Goal: Task Accomplishment & Management: Complete application form

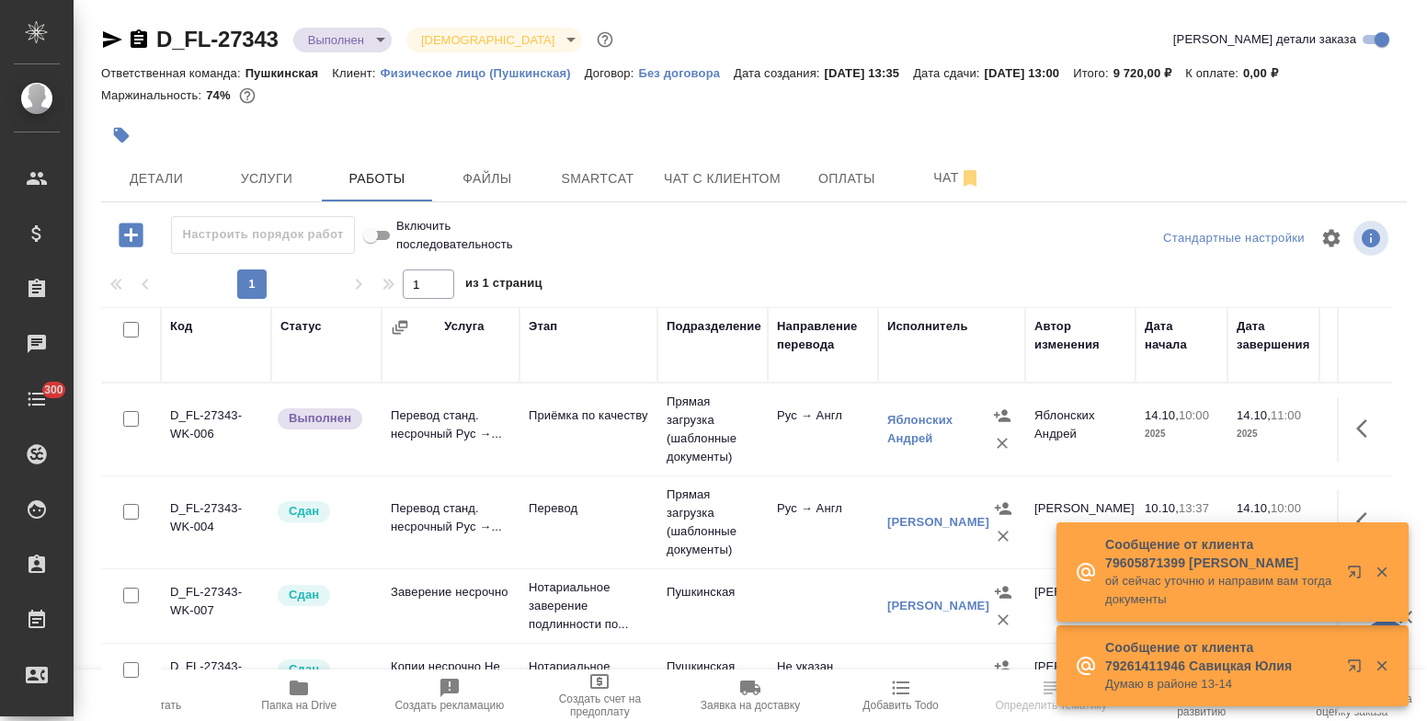
click at [1381, 490] on div "Сообщение от клиента 79252470334 [PERSON_NAME] -=< Пропущенный аудиозвонок >=-" at bounding box center [1232, 478] width 352 height 81
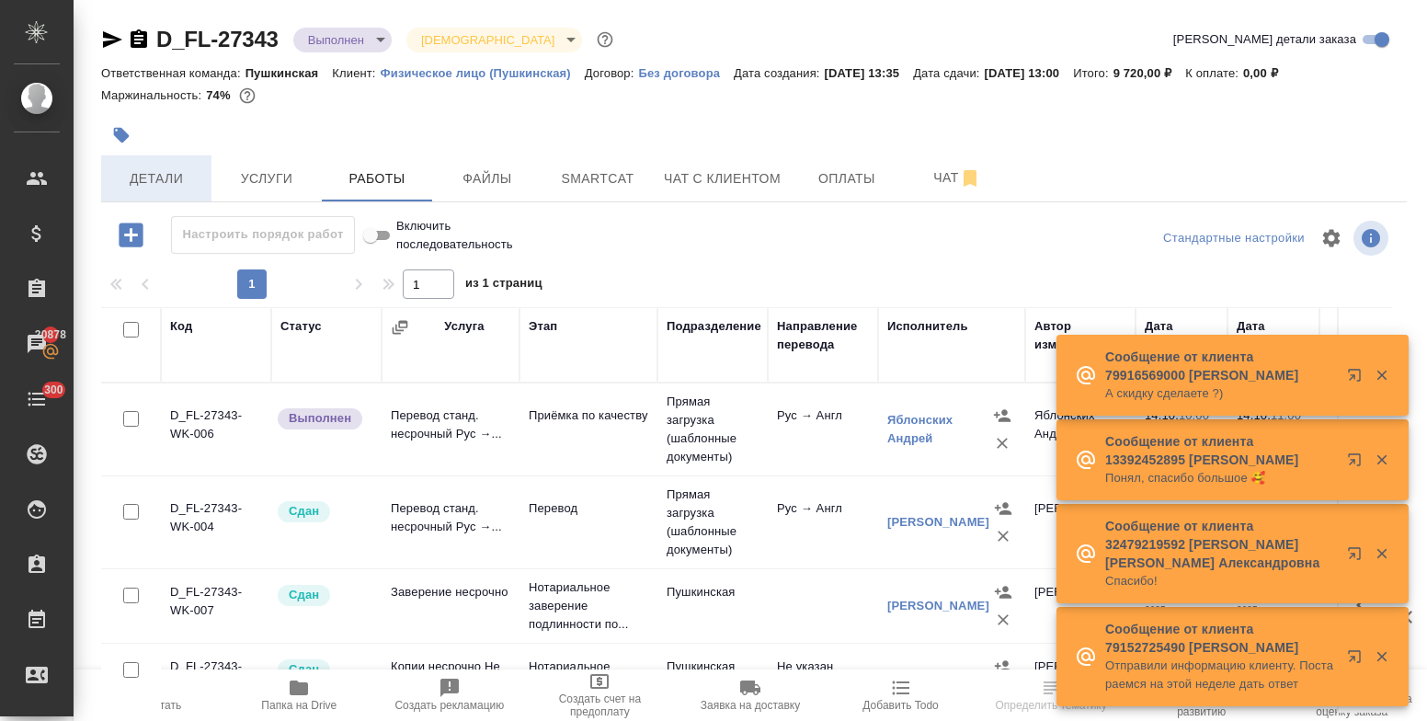
click at [134, 182] on span "Детали" at bounding box center [156, 178] width 88 height 23
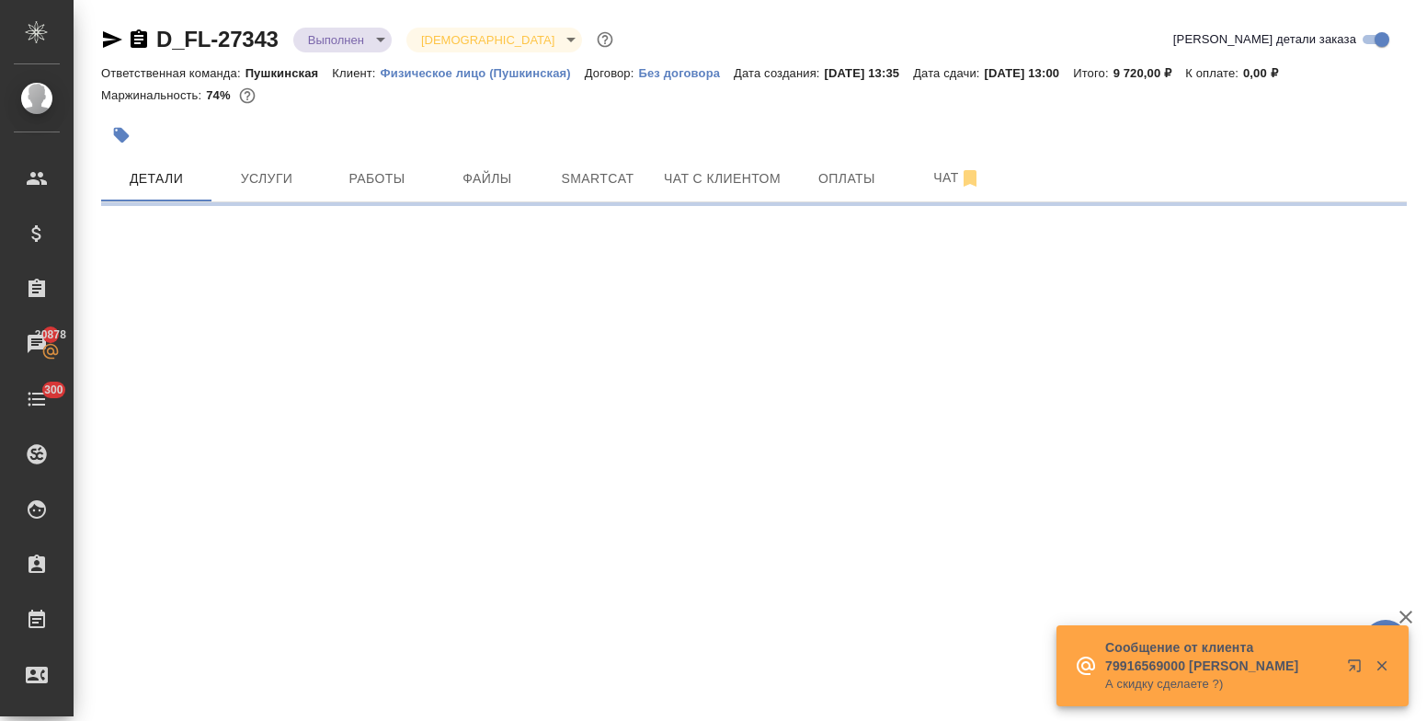
select select "RU"
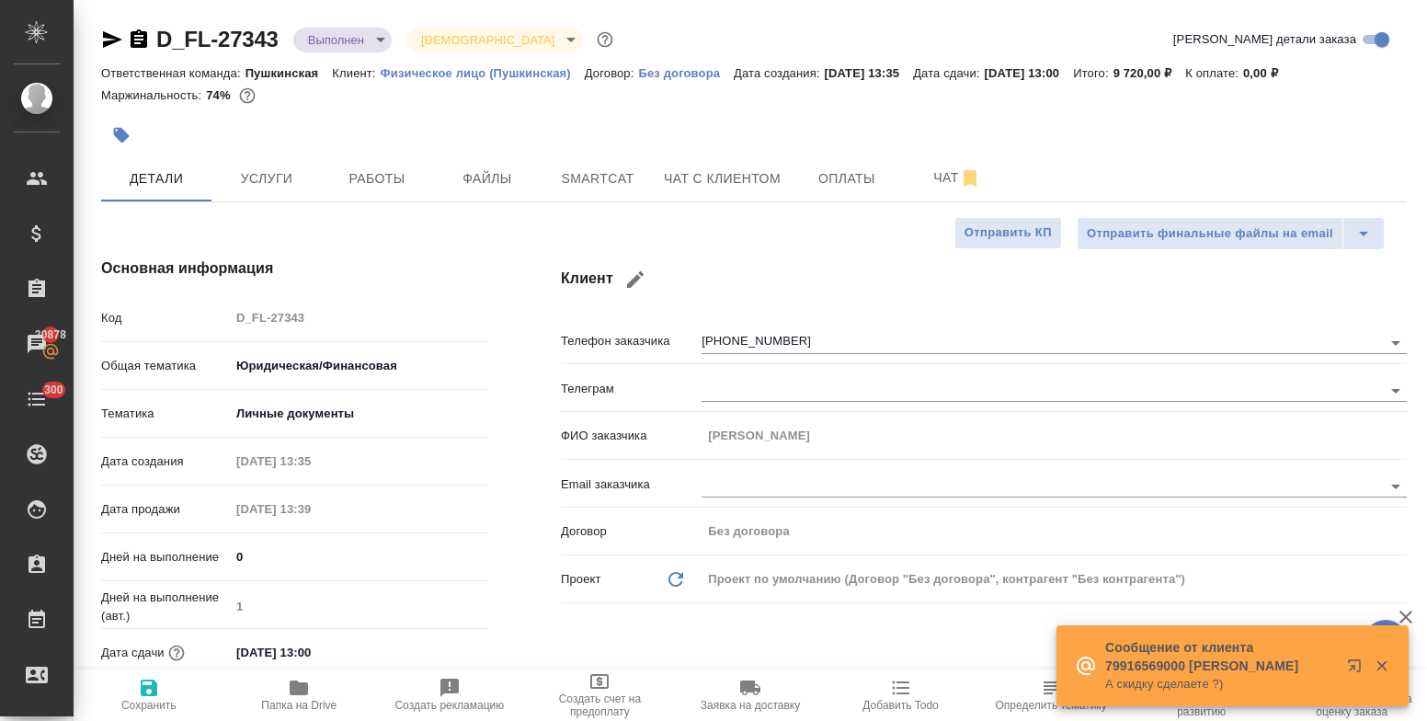
type textarea "x"
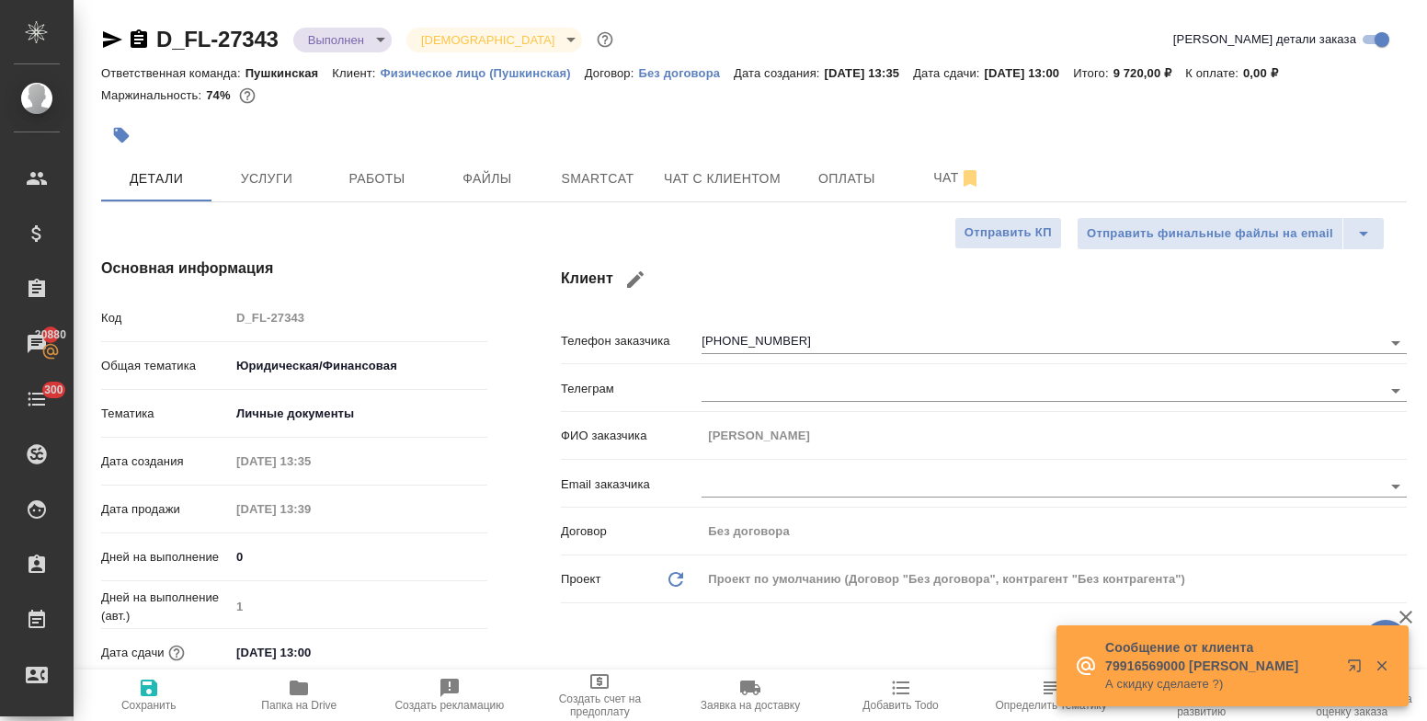
type textarea "x"
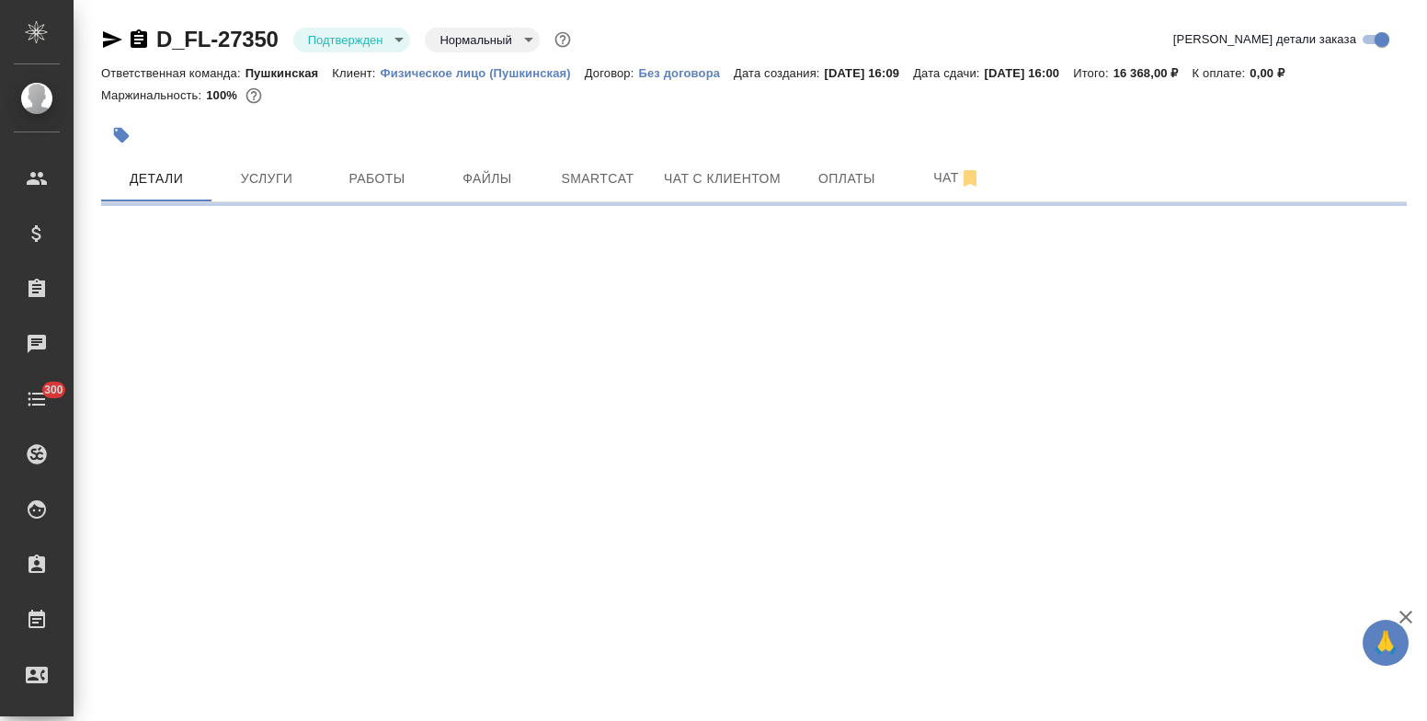
select select "RU"
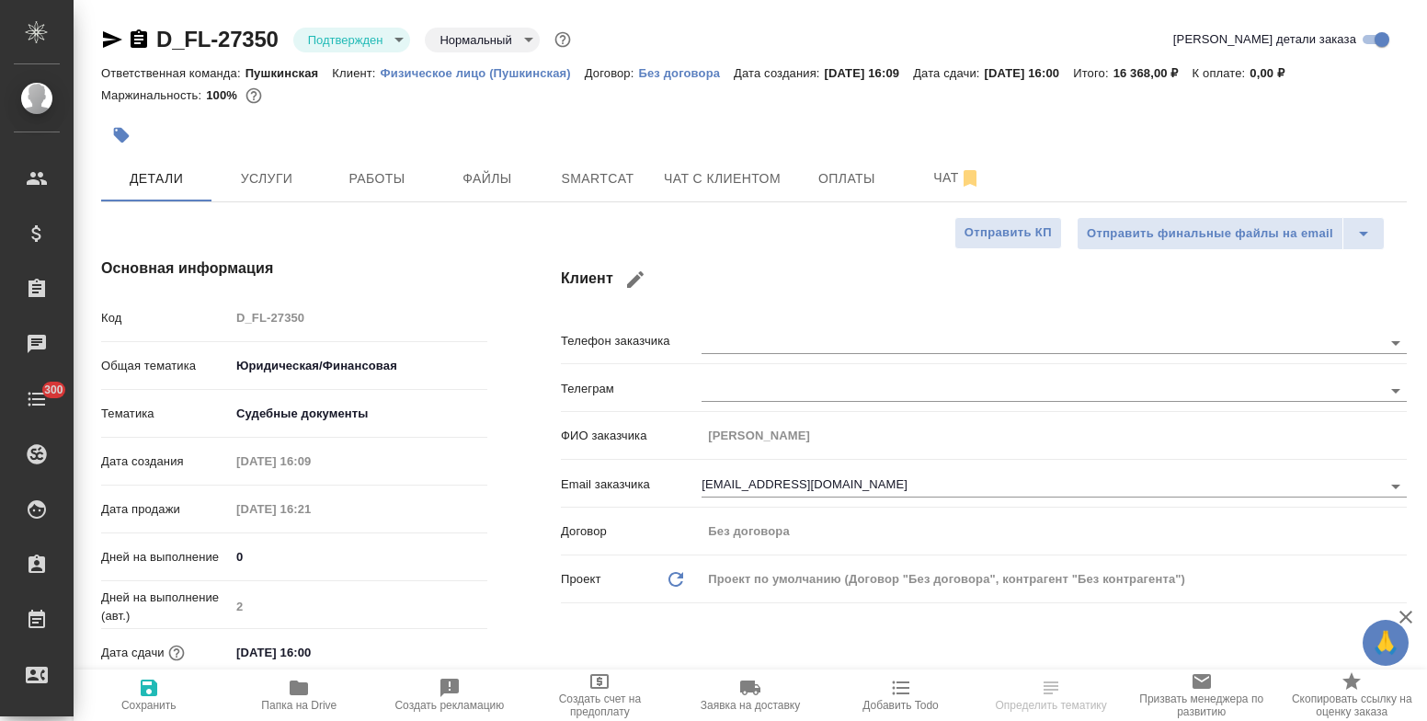
type textarea "x"
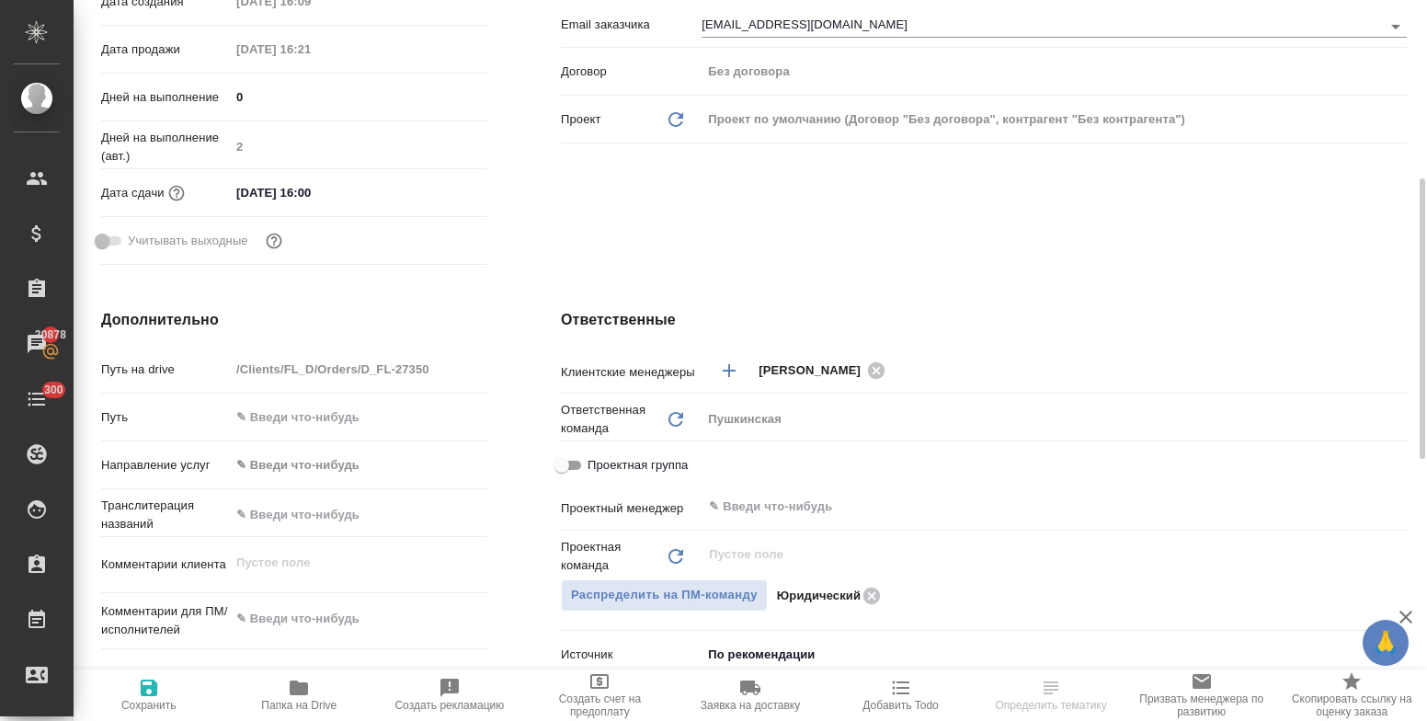
scroll to position [643, 0]
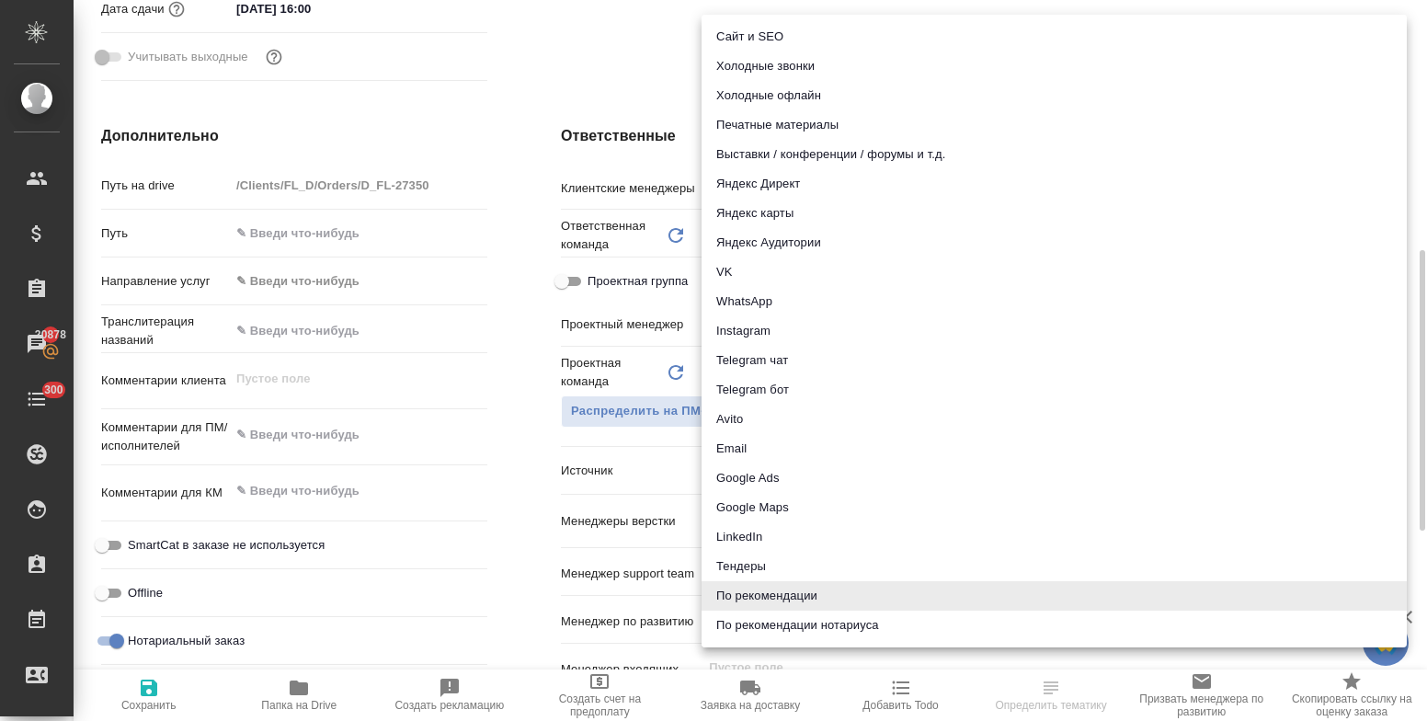
click at [759, 477] on body "🙏 .cls-1 fill:#fff; AWATERA Bulakhova Elena Клиенты Спецификации Заказы 20878 Ч…" at bounding box center [713, 360] width 1427 height 721
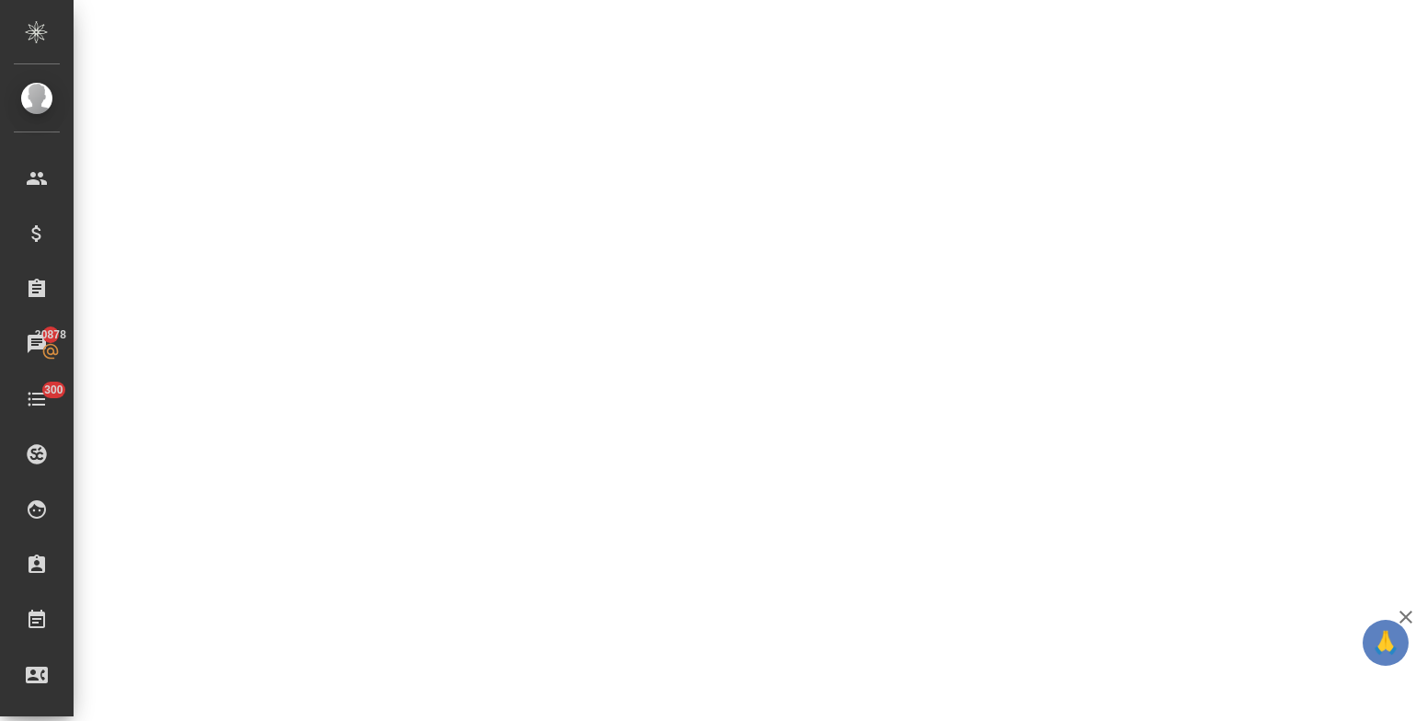
select select "RU"
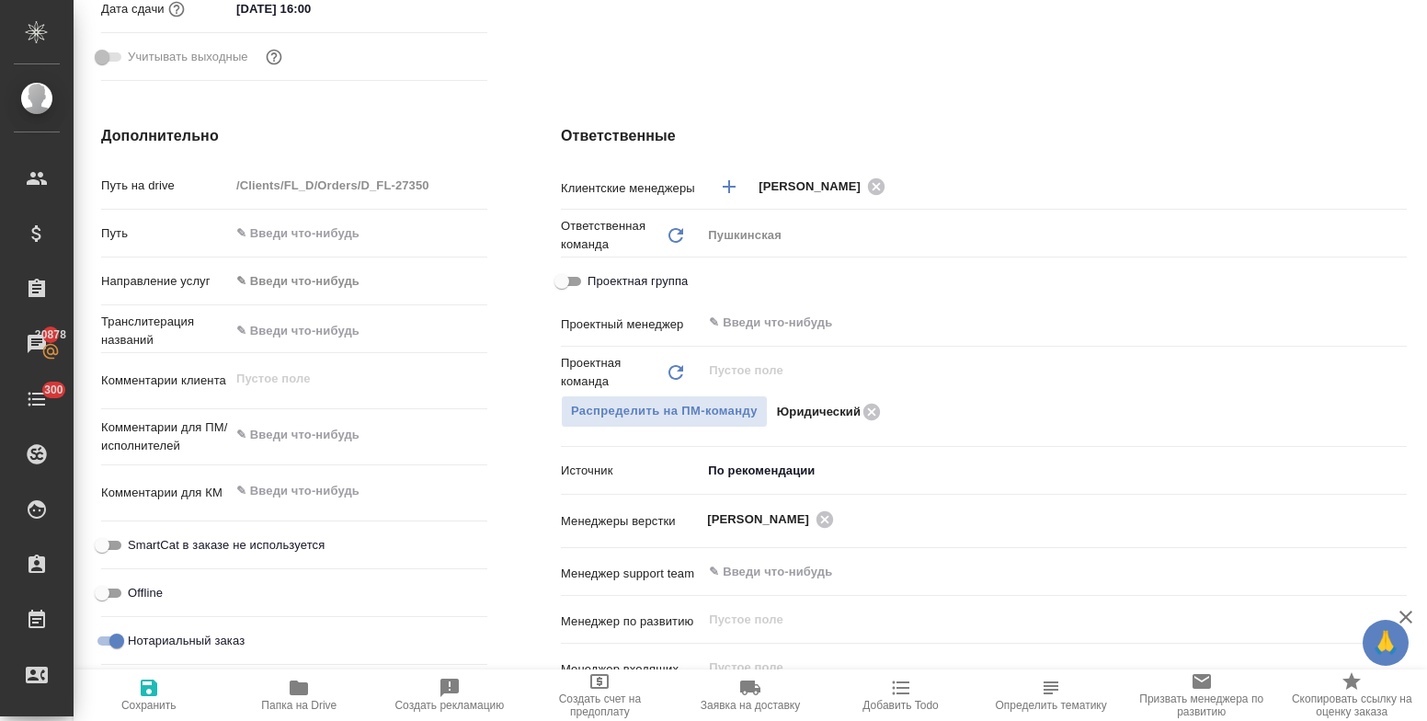
type textarea "x"
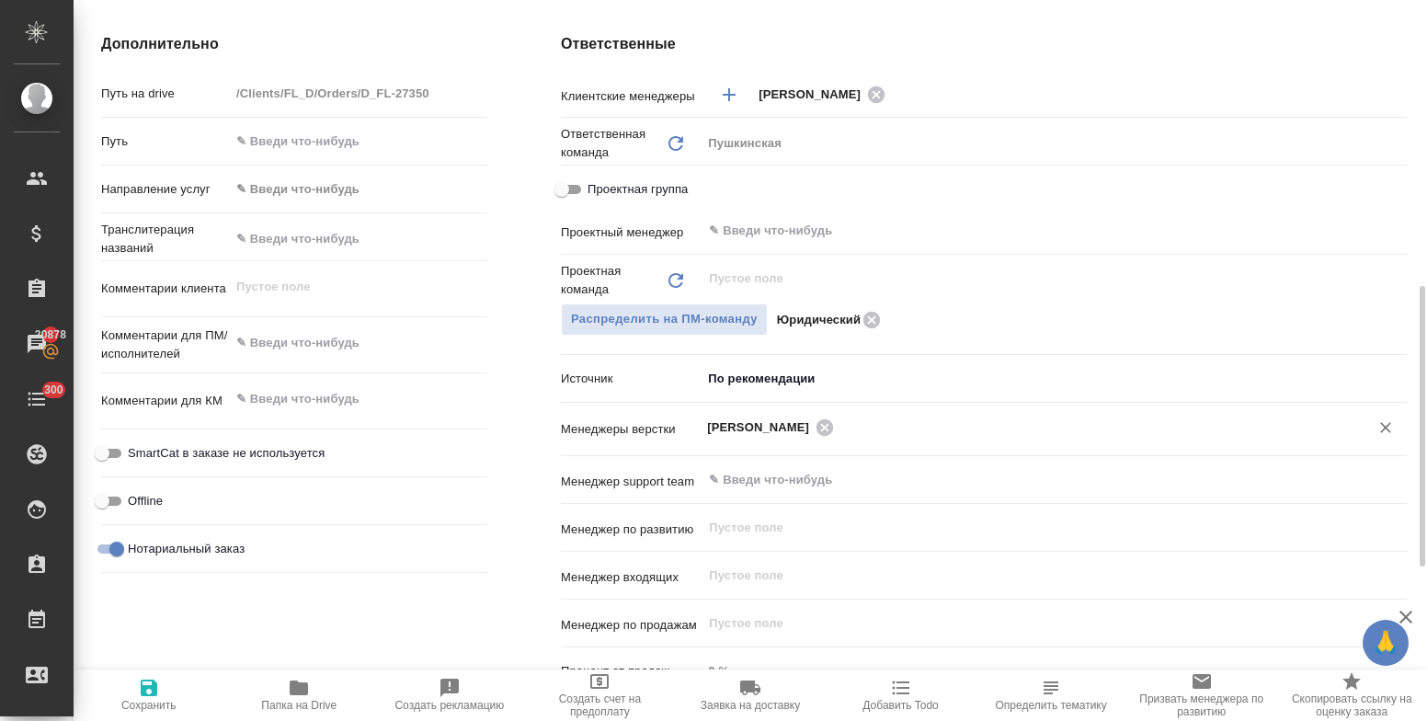
click at [763, 425] on span "Малофеева Екатерина" at bounding box center [763, 427] width 113 height 18
click at [794, 438] on div "Малофеева Екатерина" at bounding box center [773, 426] width 132 height 23
click at [751, 378] on body "🙏 .cls-1 fill:#fff; AWATERA Bulakhova Elena Клиенты Спецификации Заказы 20878 Ч…" at bounding box center [713, 360] width 1427 height 721
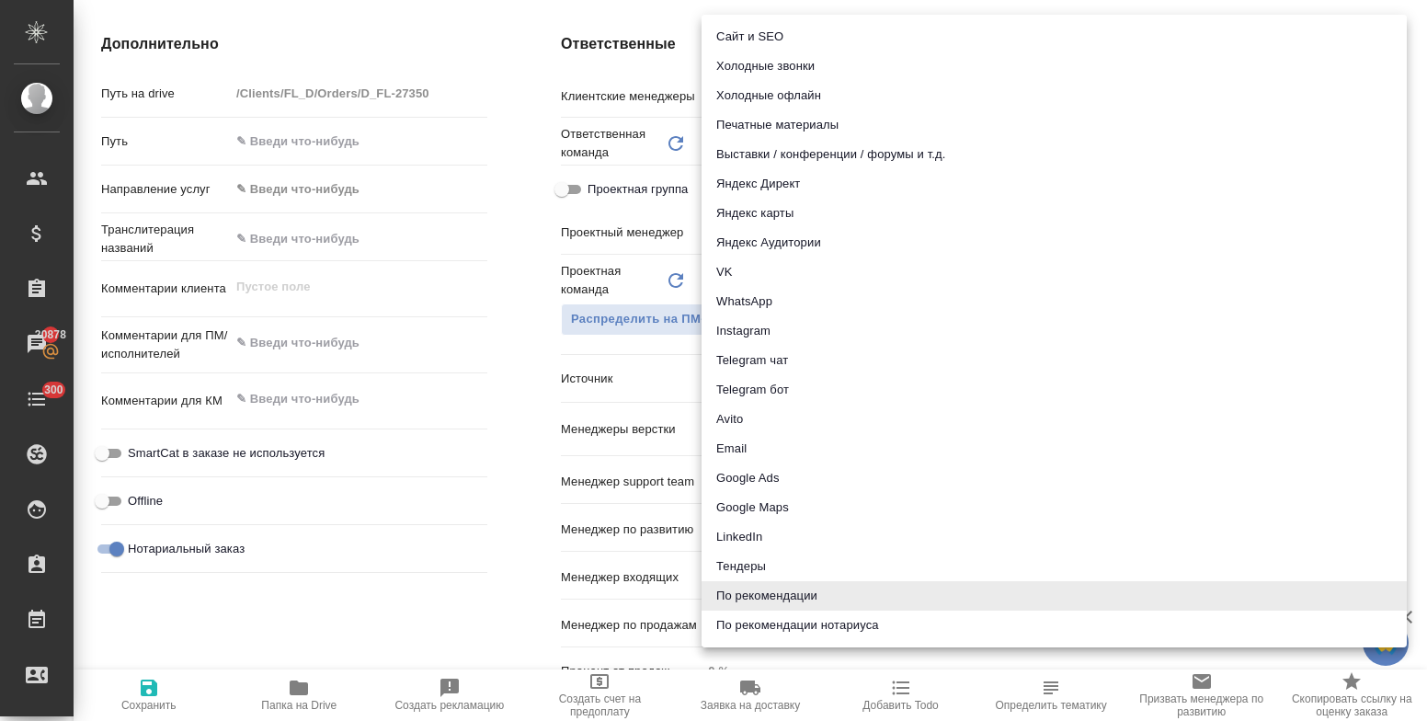
drag, startPoint x: 757, startPoint y: 623, endPoint x: 694, endPoint y: 616, distance: 62.9
click at [756, 623] on li "По рекомендации нотариуса" at bounding box center [1053, 624] width 705 height 29
type textarea "x"
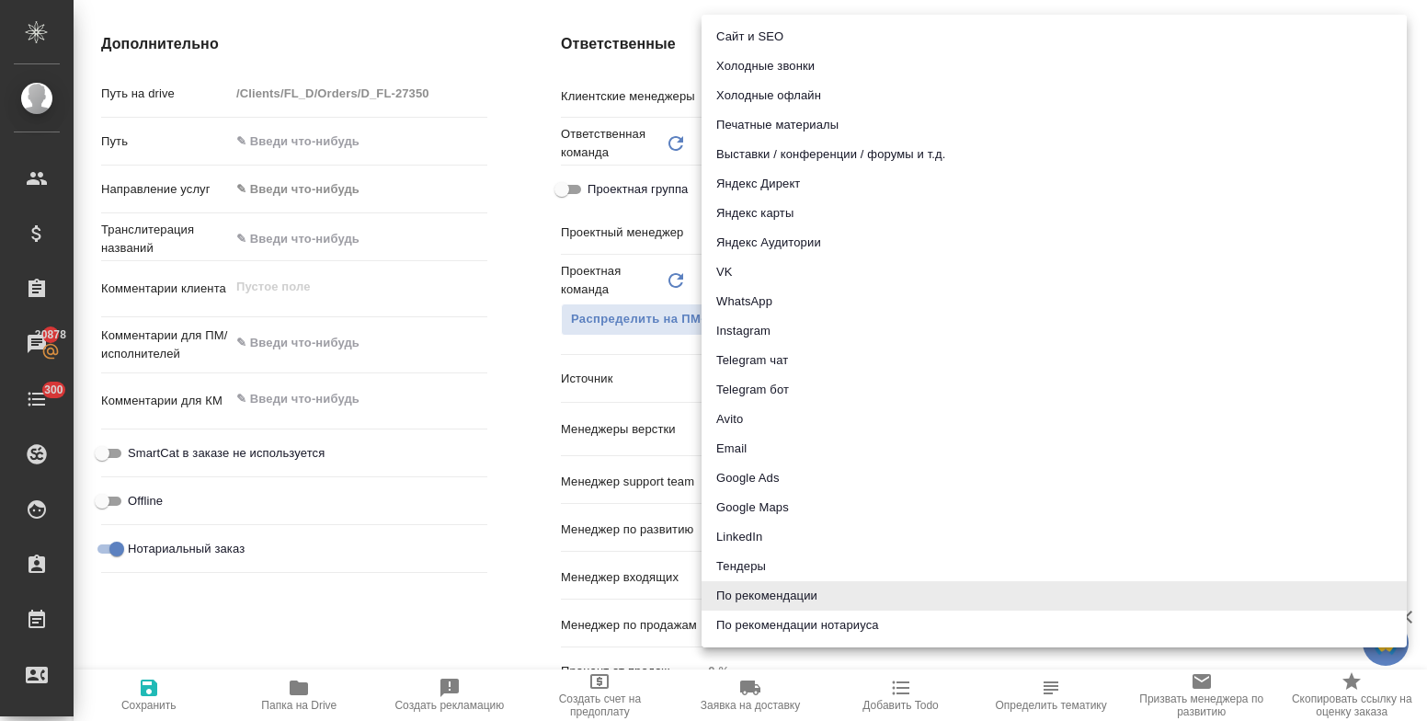
type input "notaryRecommendation"
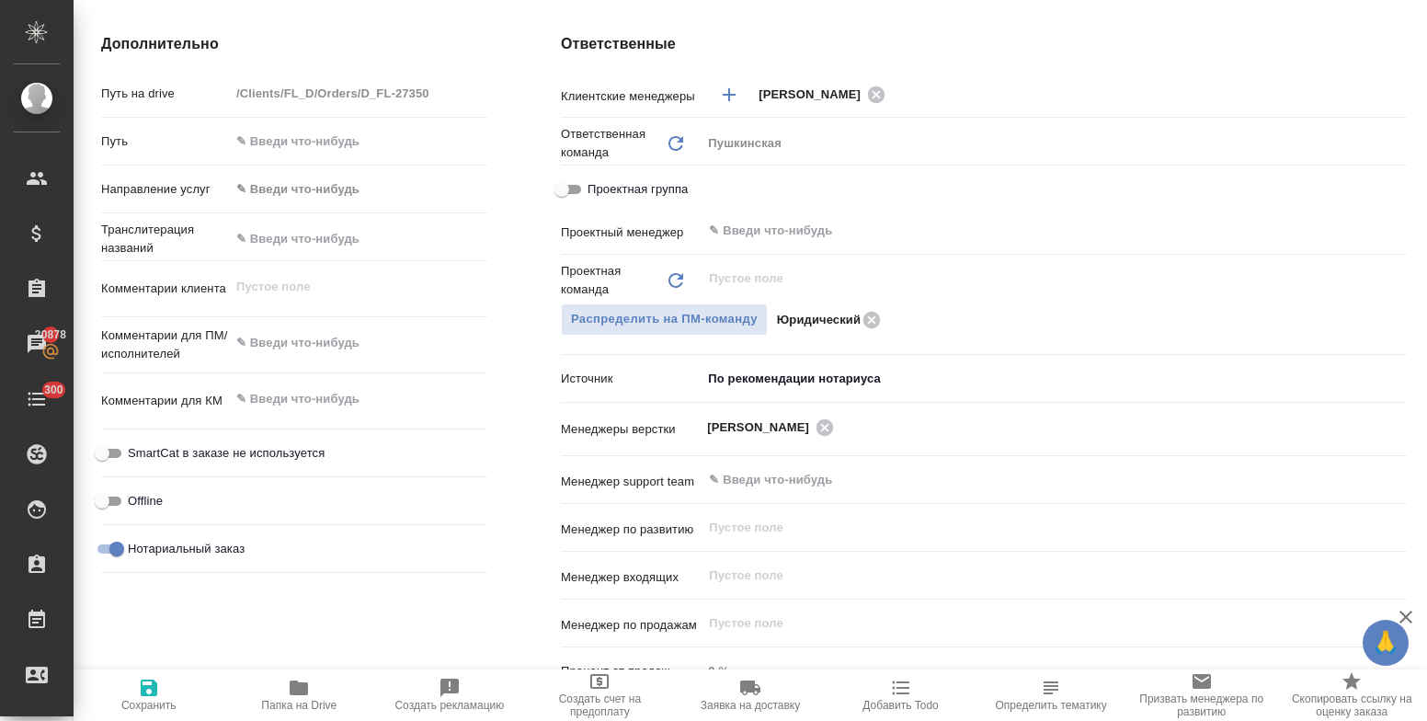
click at [495, 515] on div "Дополнительно Путь на drive /Clients/FL_D/Orders/D_FL-27350 Путь Направление ус…" at bounding box center [294, 367] width 460 height 743
click at [148, 682] on icon "button" at bounding box center [149, 688] width 22 height 22
type textarea "x"
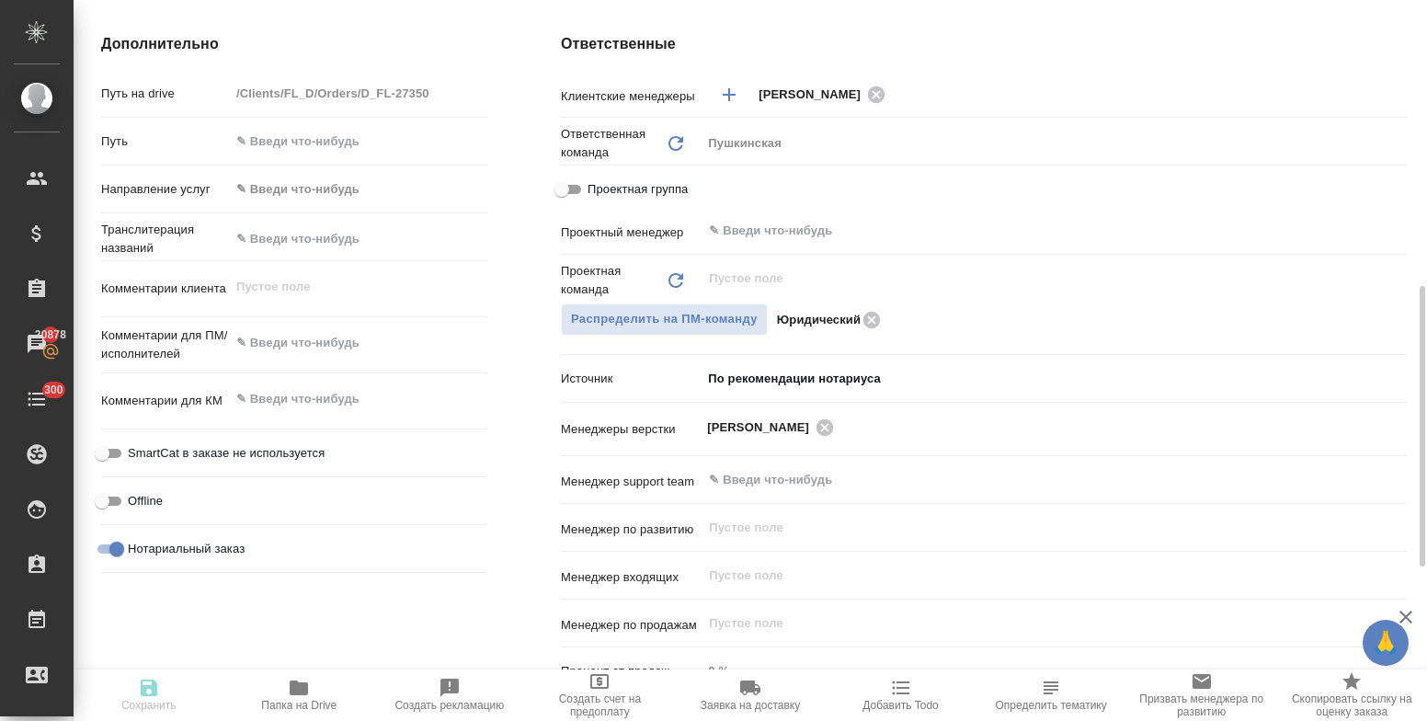
type textarea "x"
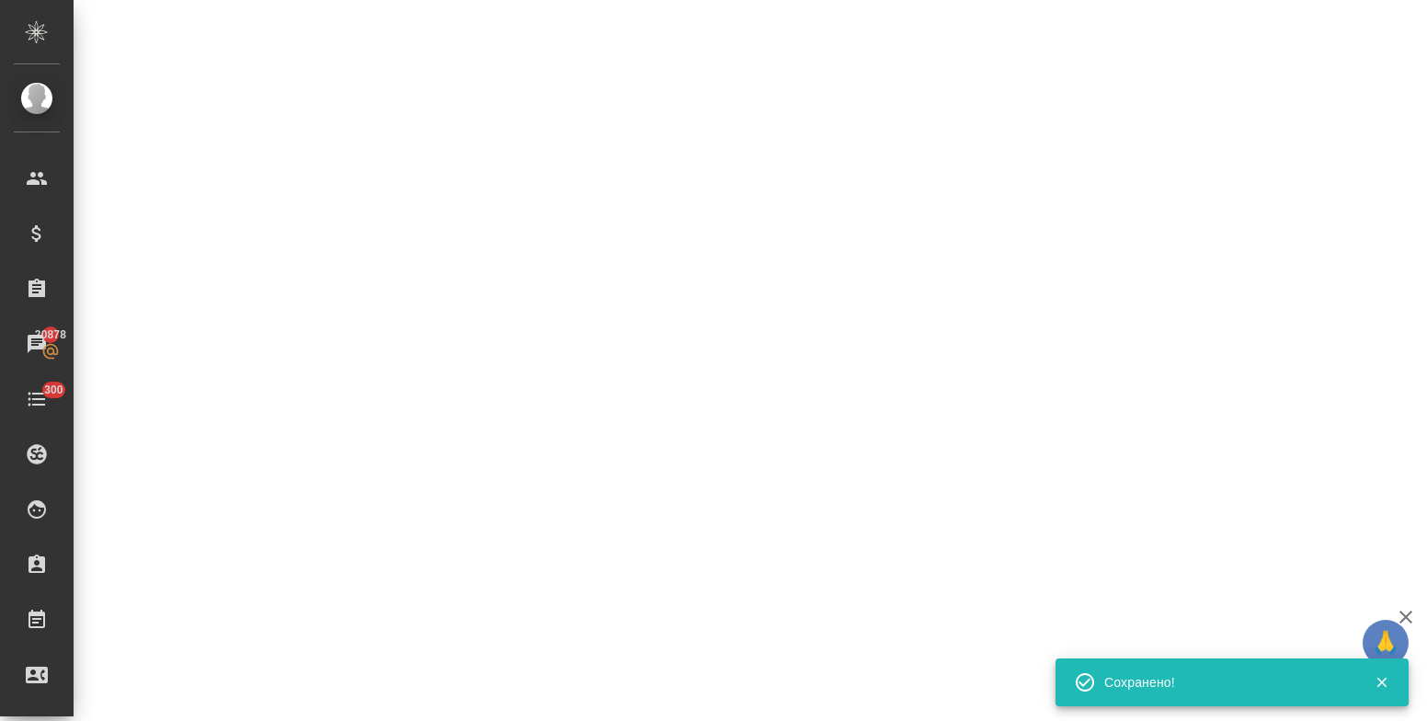
select select "RU"
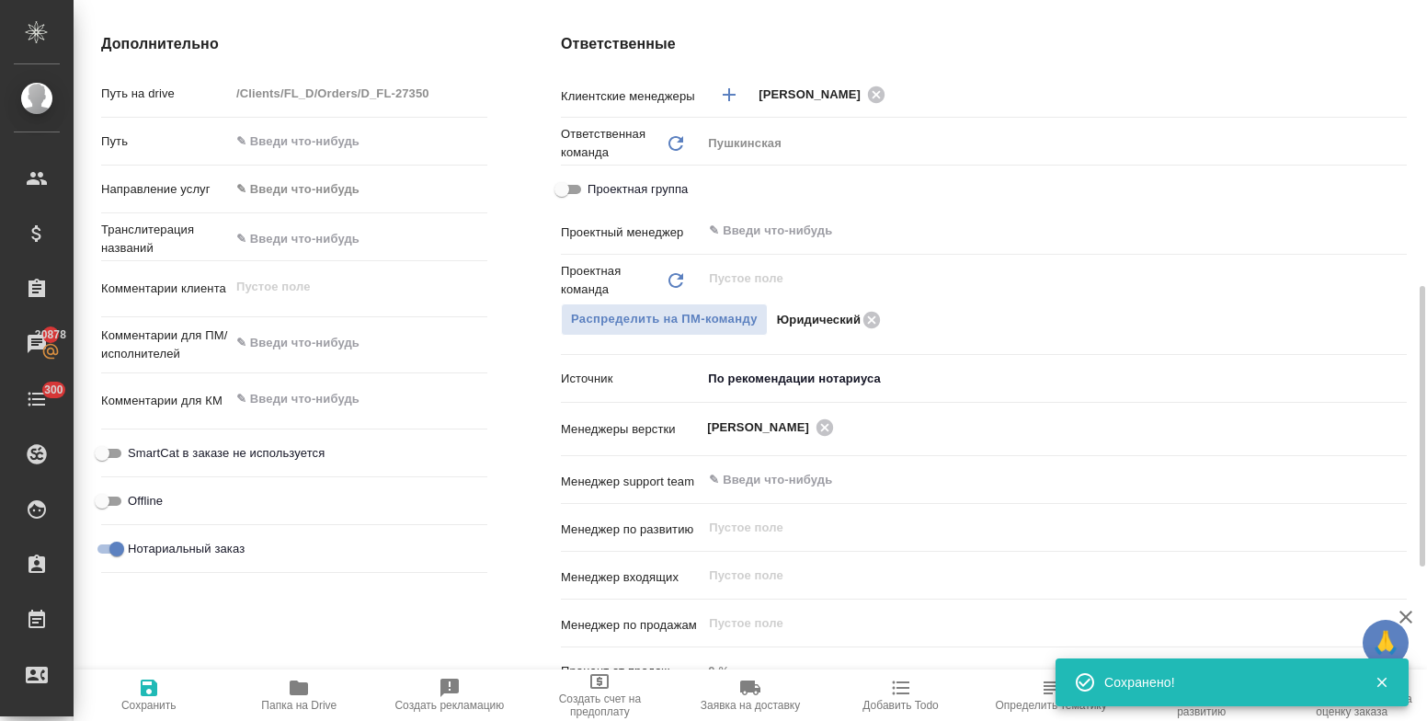
type textarea "x"
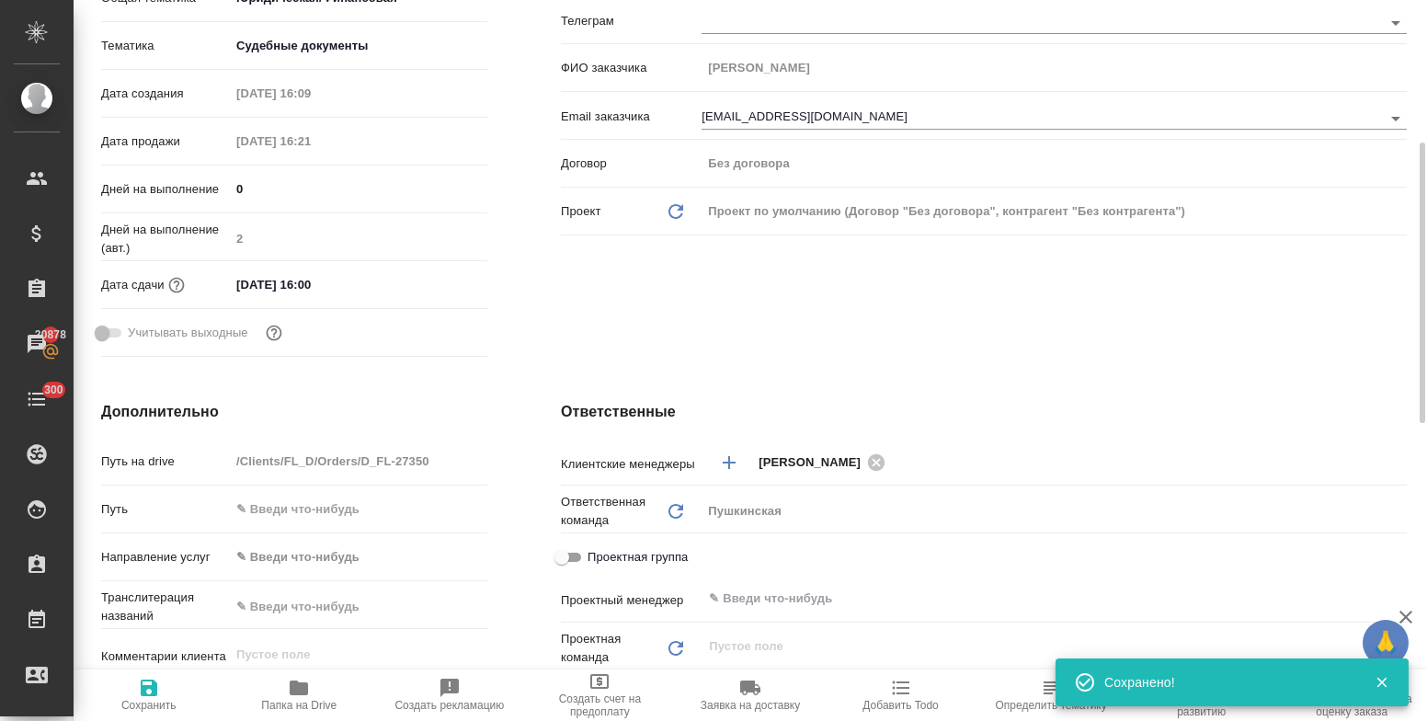
scroll to position [0, 0]
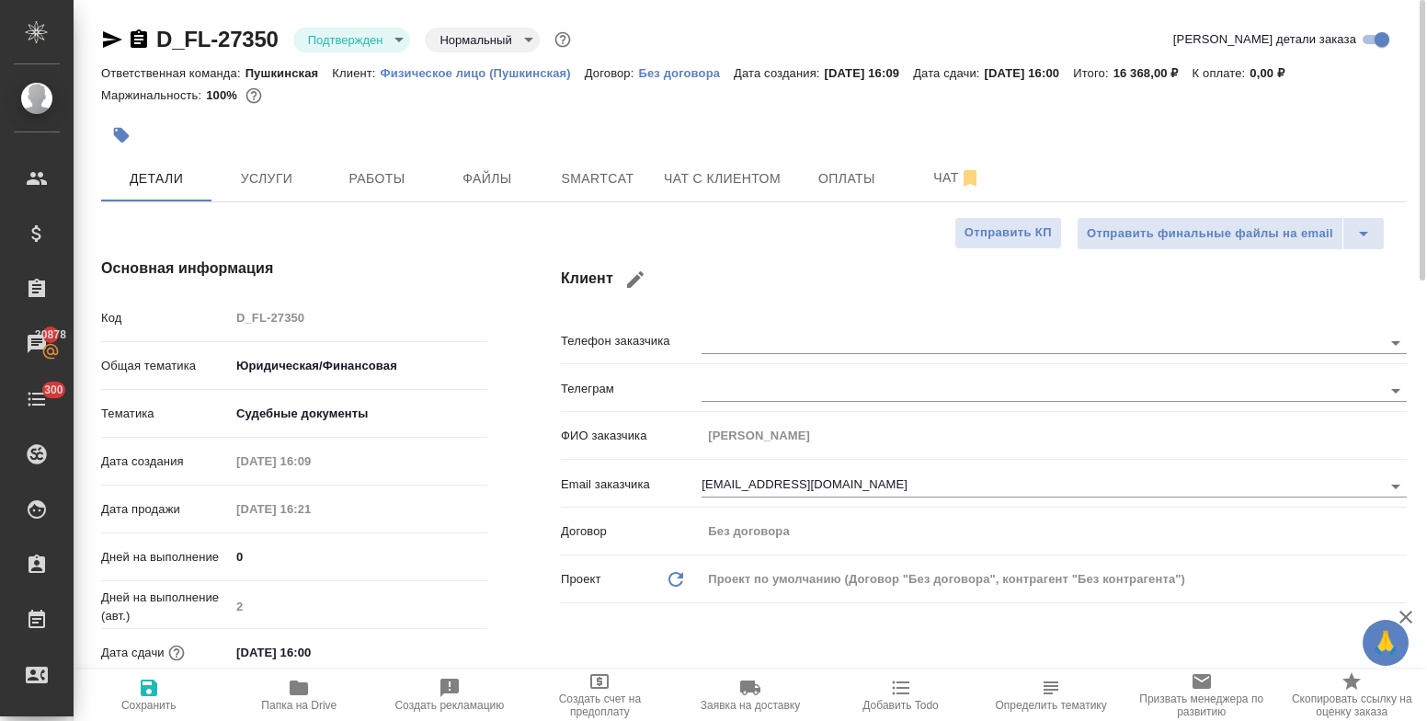
click at [109, 40] on icon "button" at bounding box center [112, 39] width 22 height 22
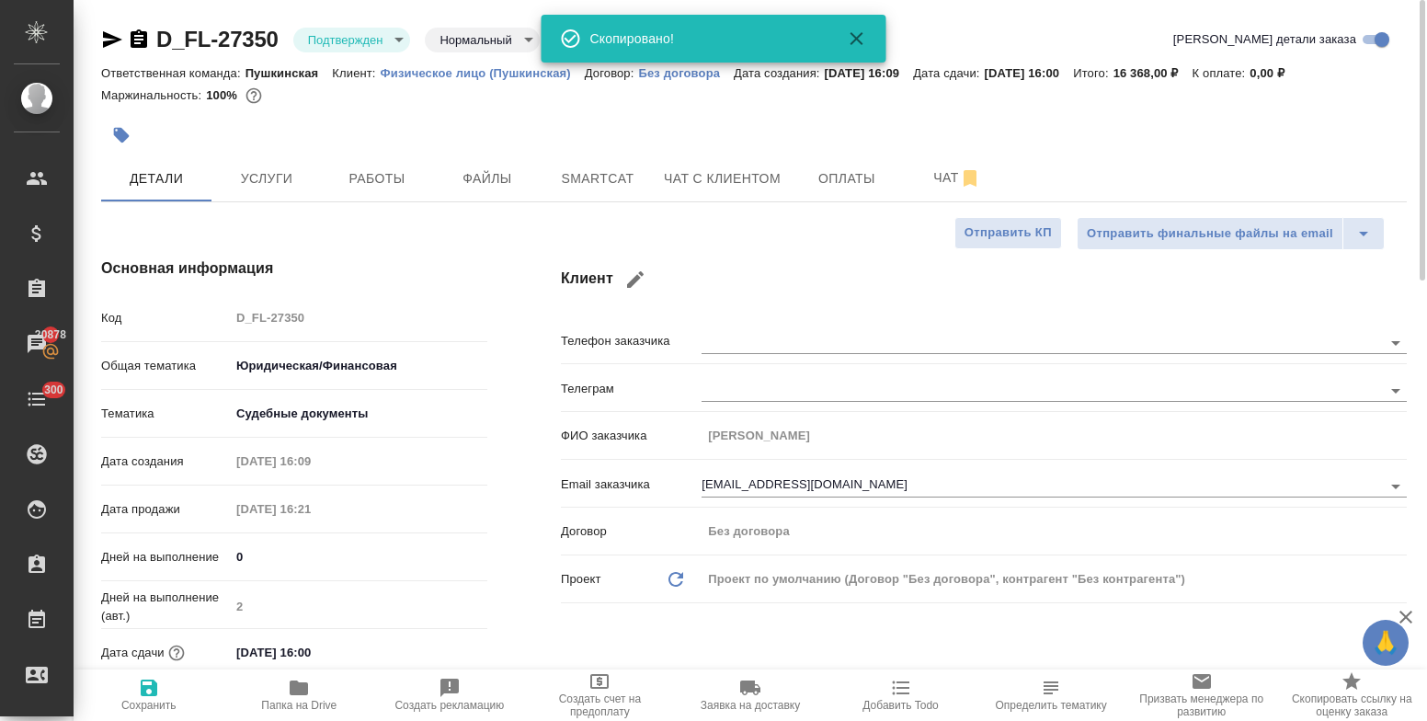
type textarea "x"
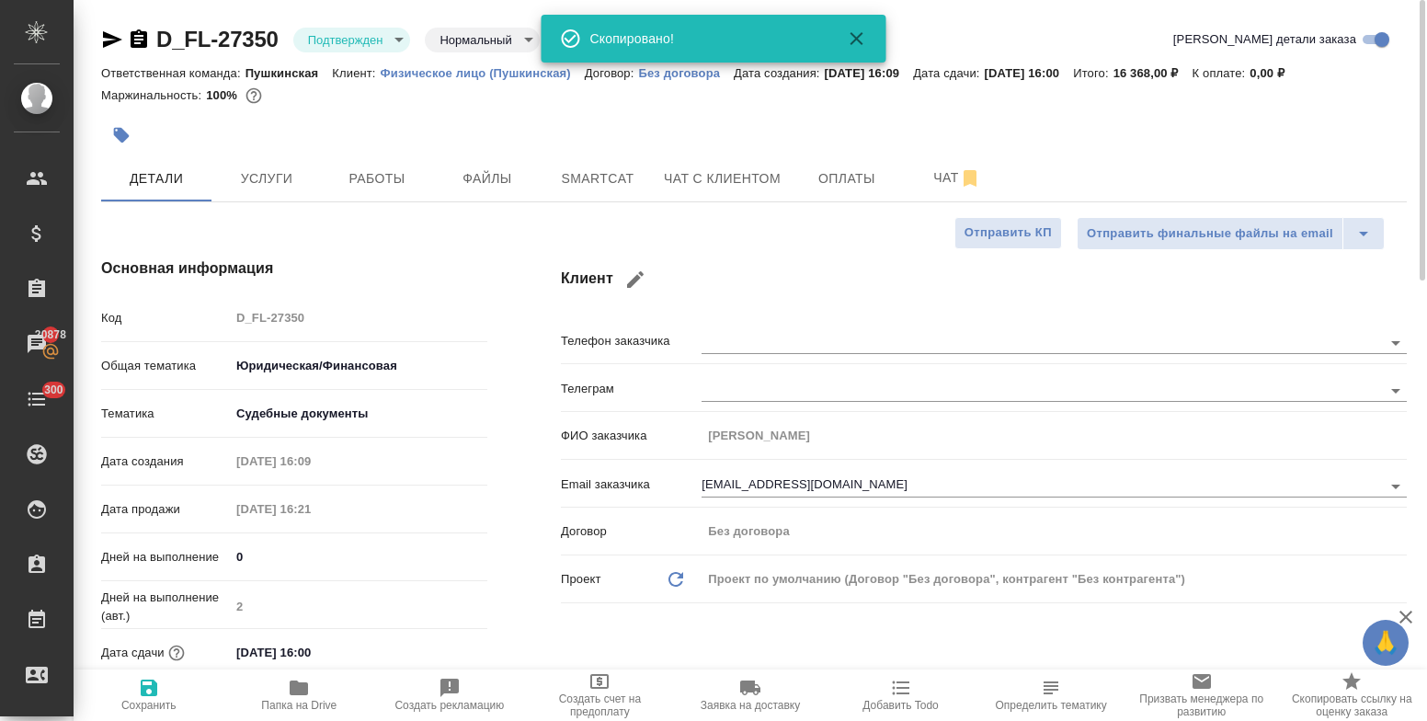
type textarea "x"
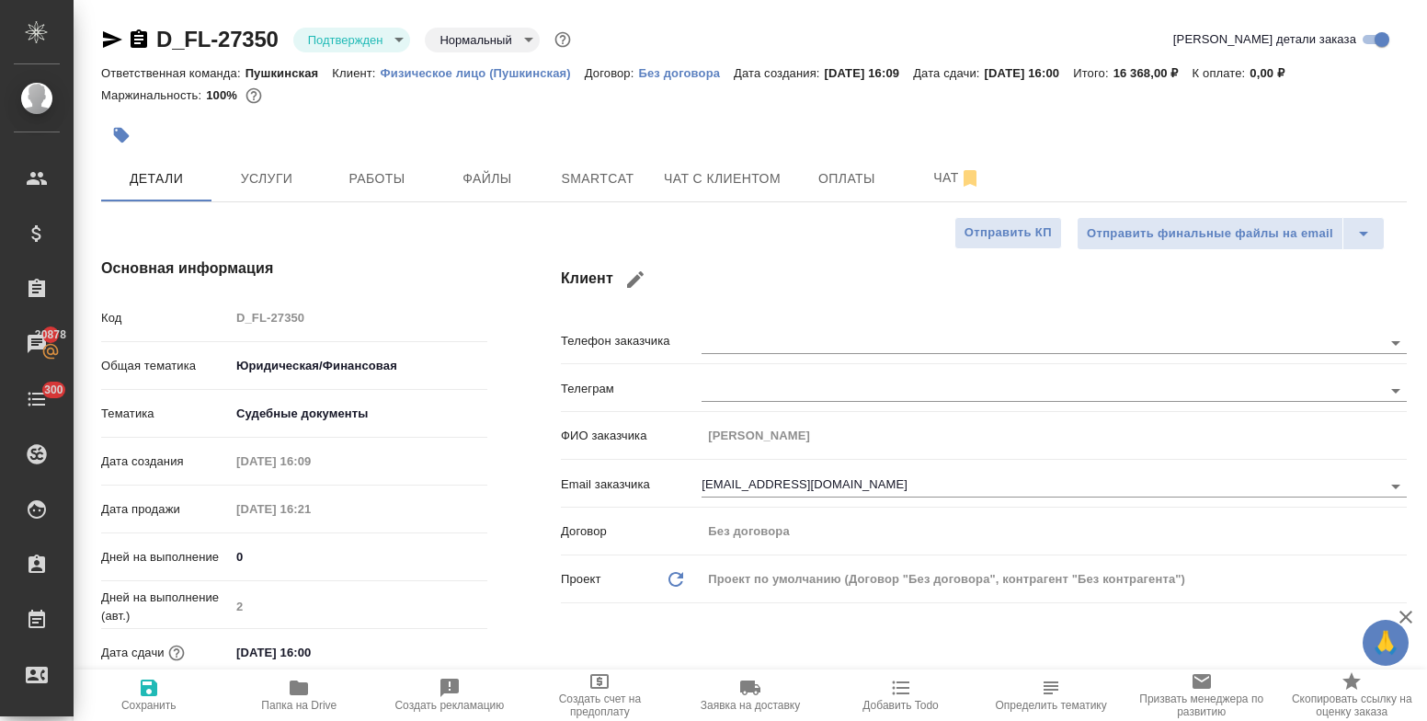
click at [149, 688] on icon "button" at bounding box center [149, 687] width 17 height 17
type textarea "x"
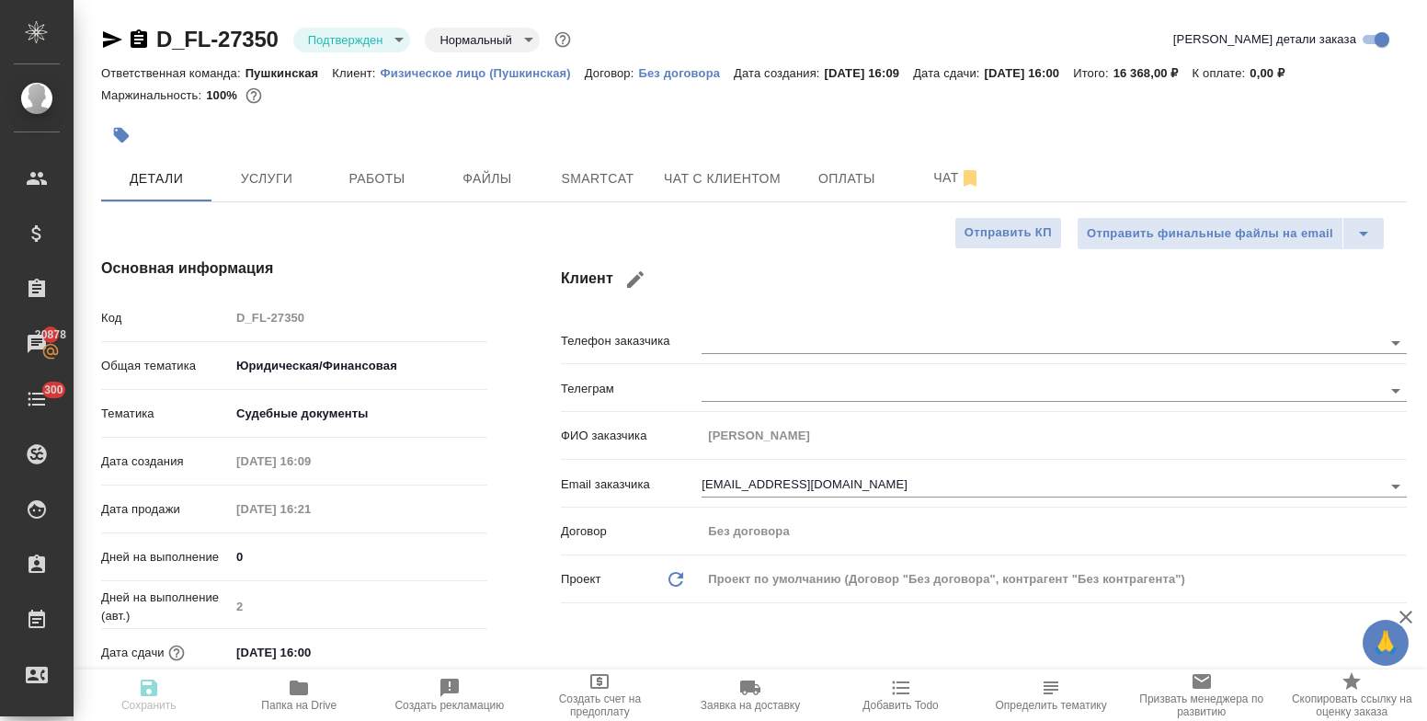
type textarea "x"
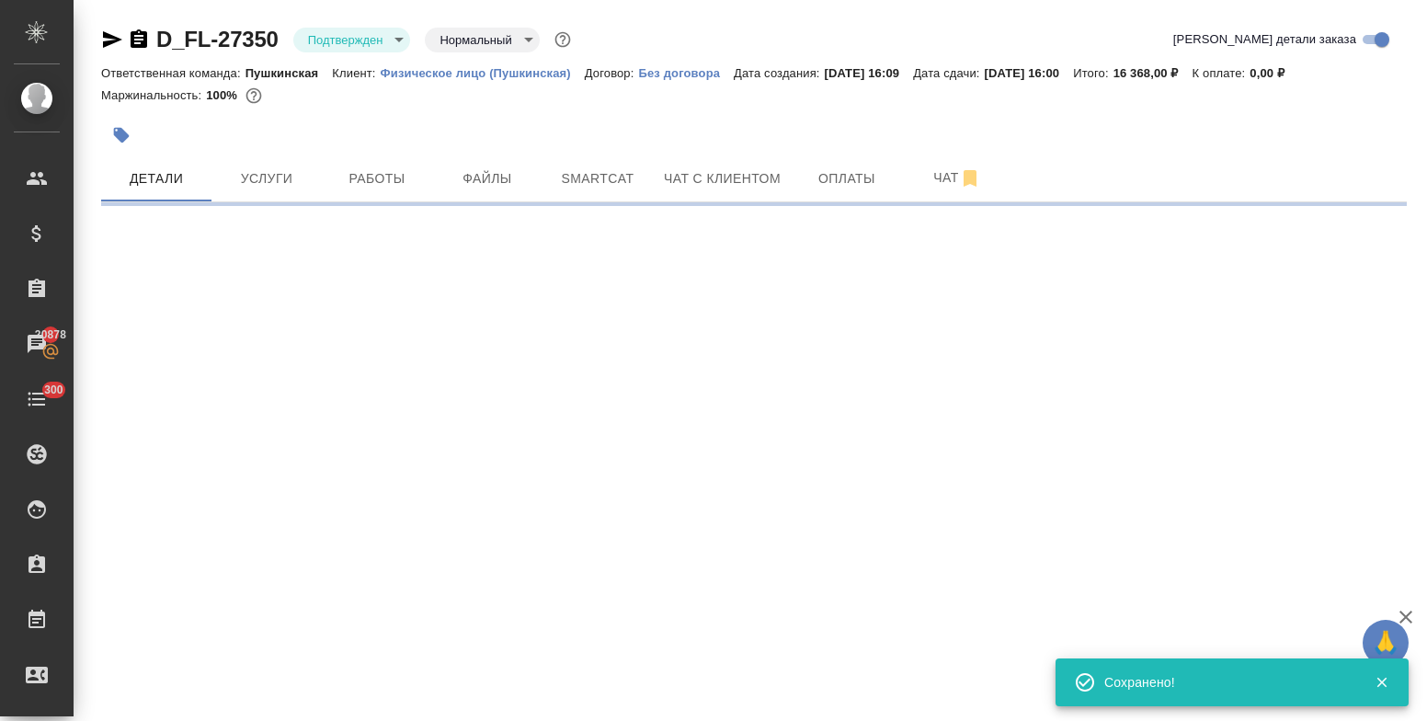
select select "RU"
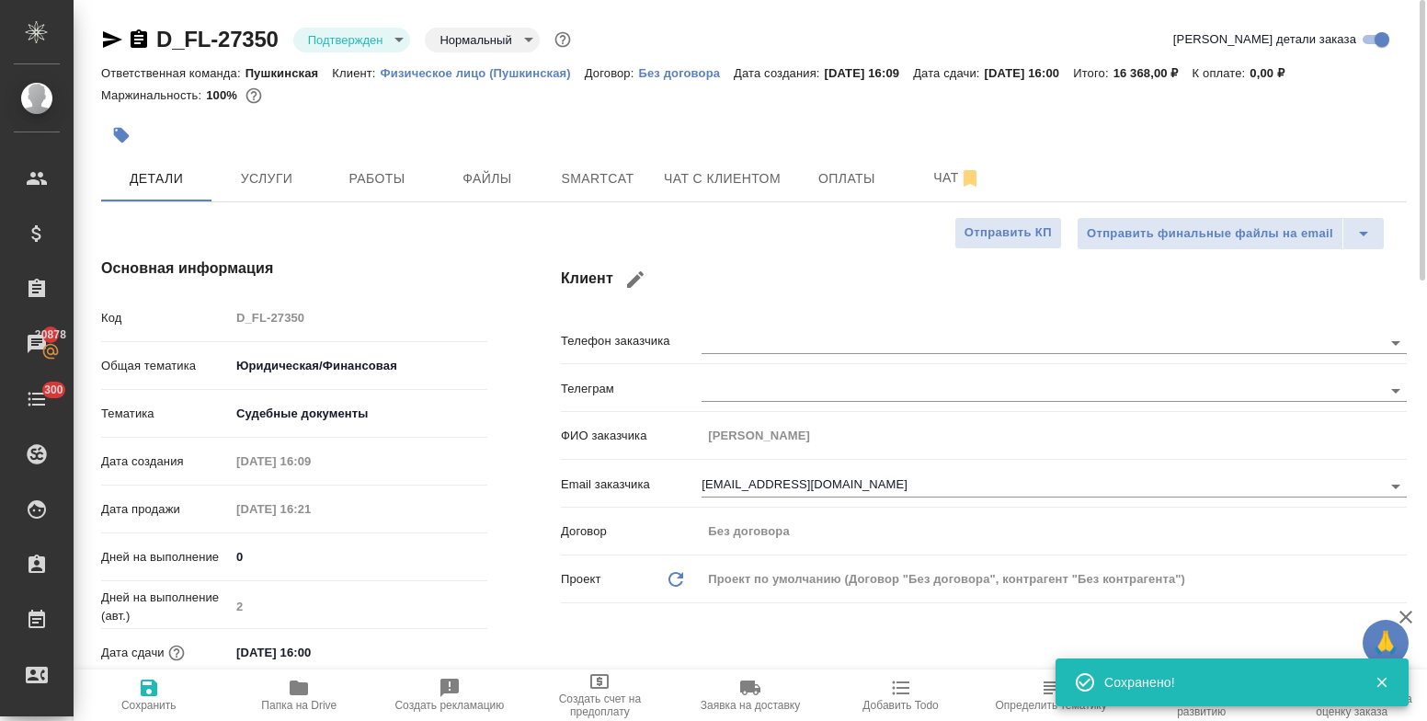
type textarea "x"
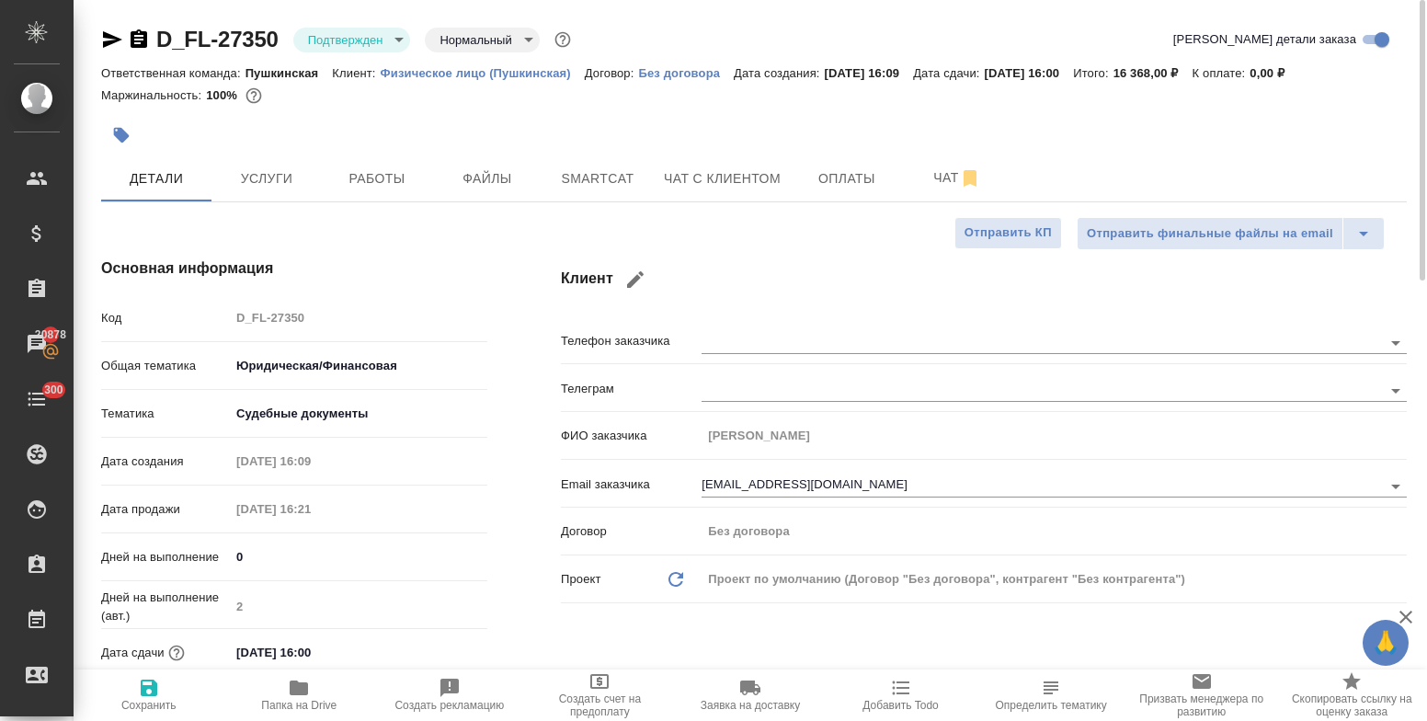
type textarea "x"
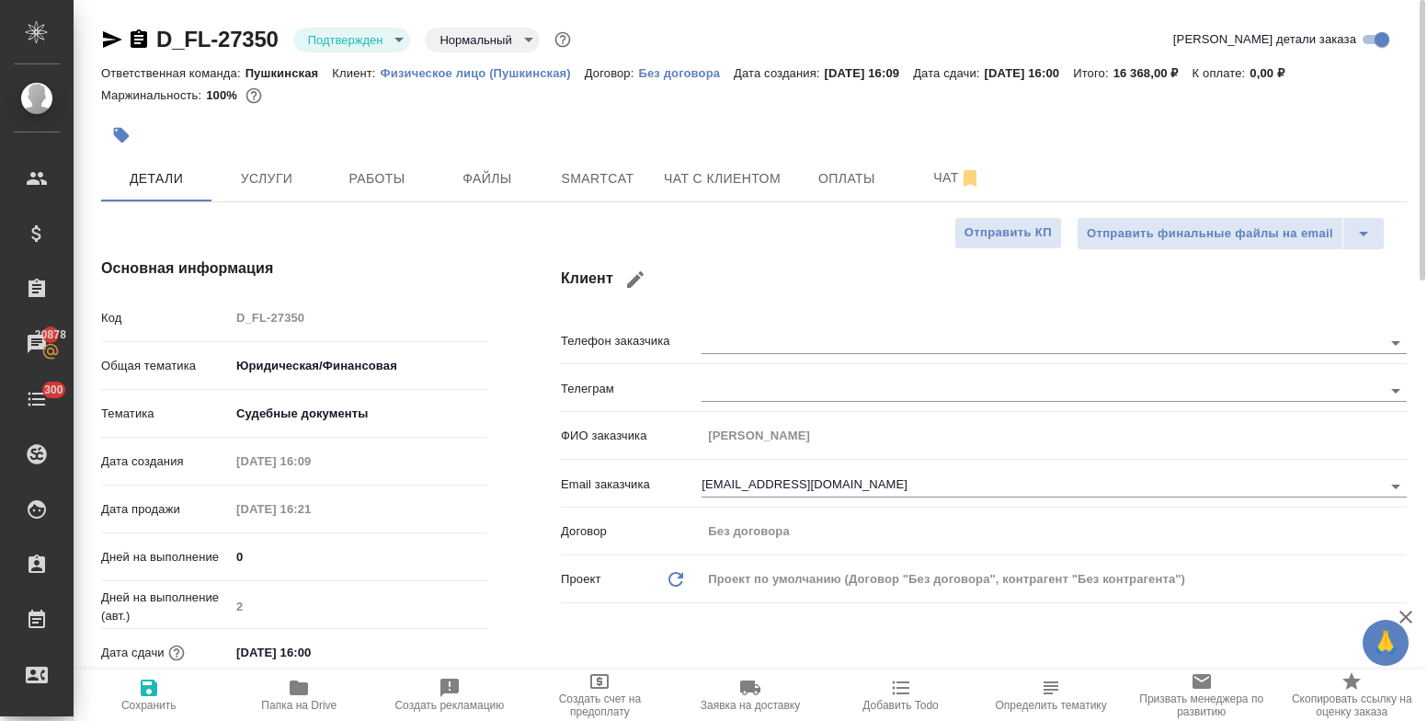
type textarea "x"
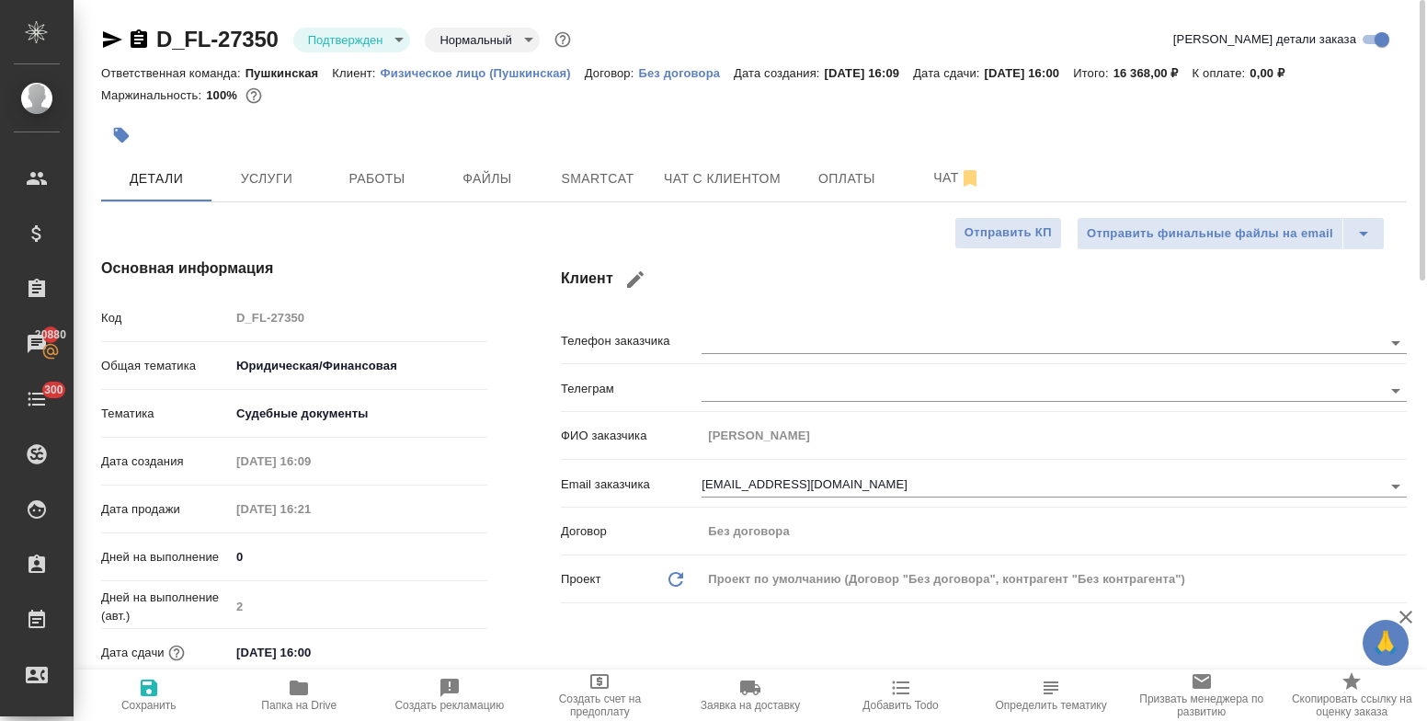
type textarea "x"
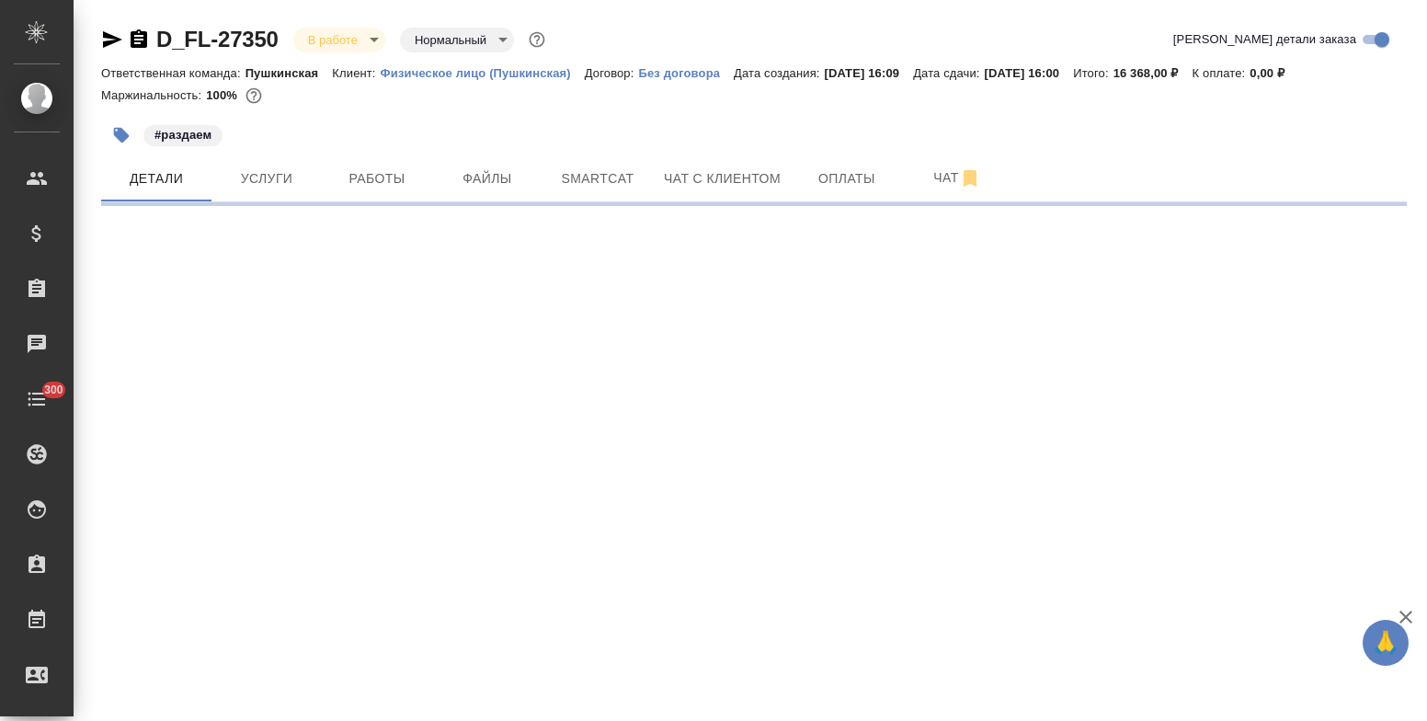
select select "RU"
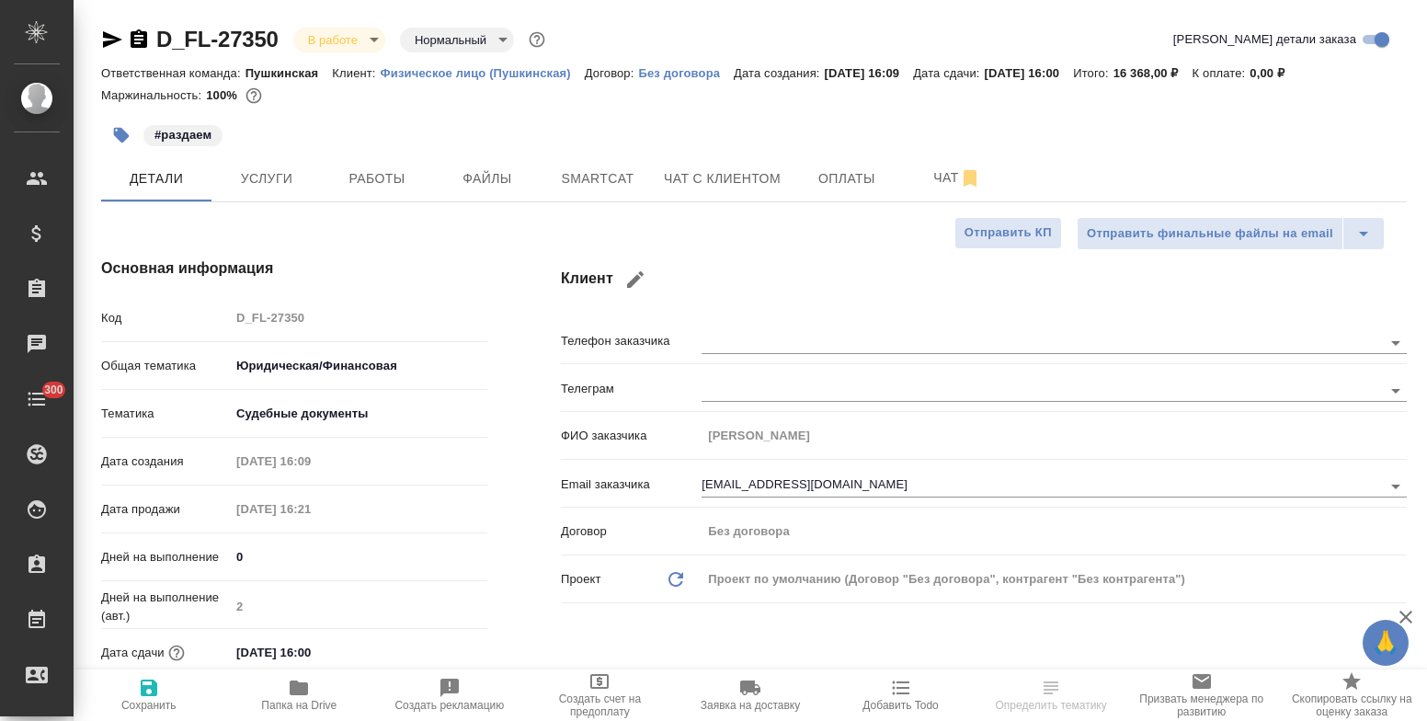
type textarea "x"
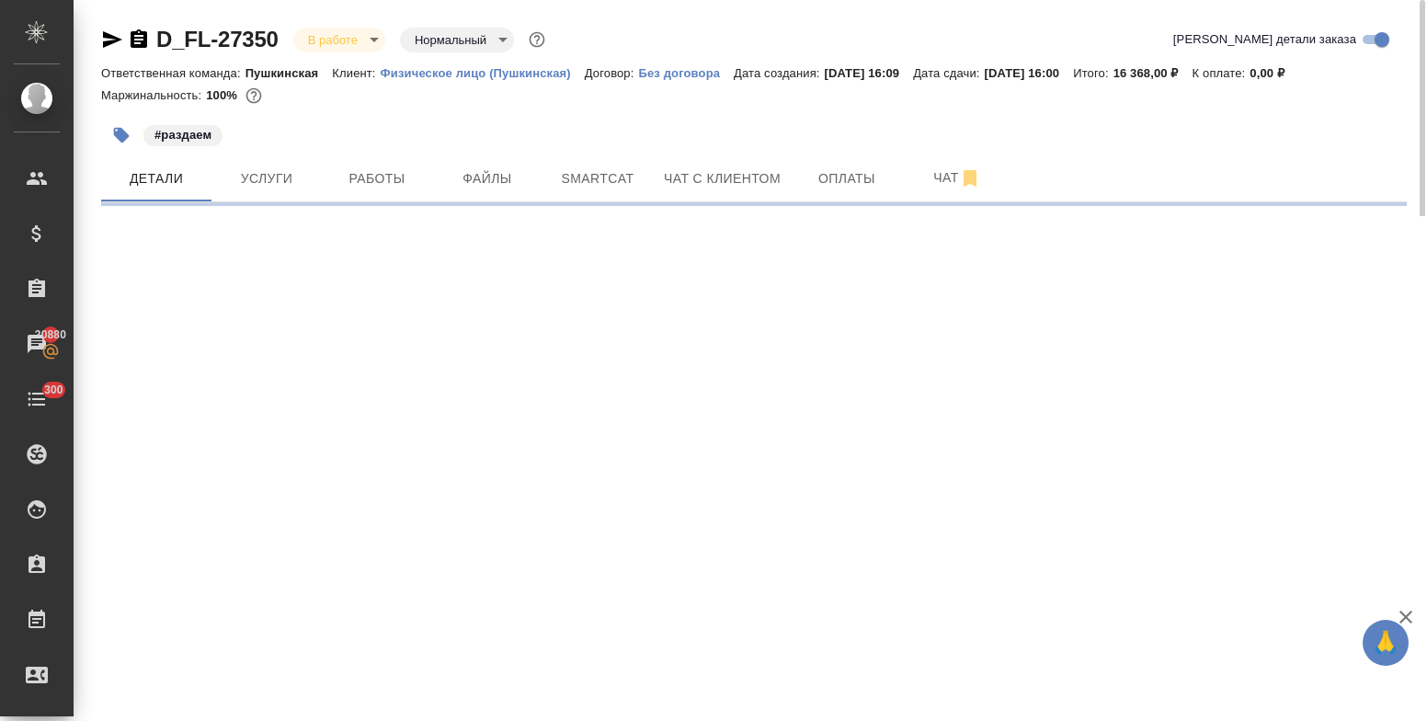
select select "RU"
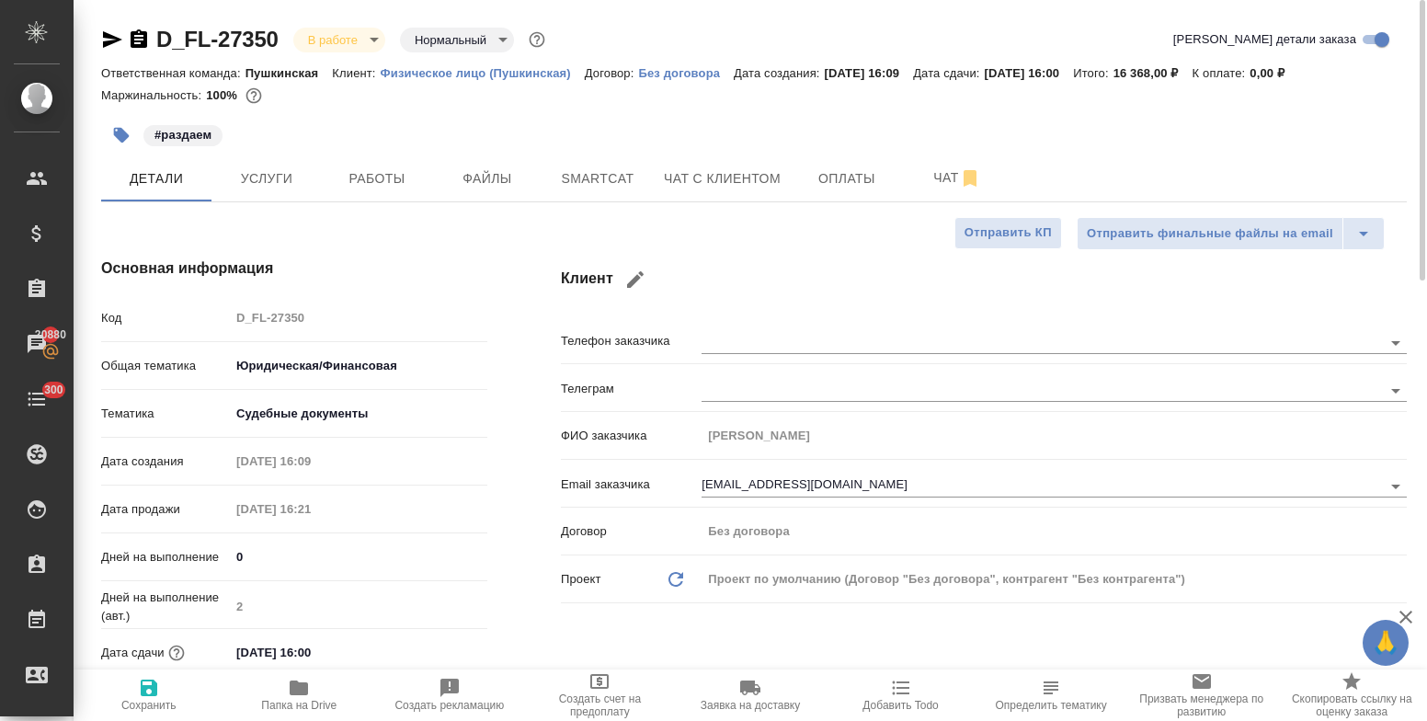
type textarea "x"
click at [352, 184] on span "Работы" at bounding box center [377, 178] width 88 height 23
